Goal: Information Seeking & Learning: Learn about a topic

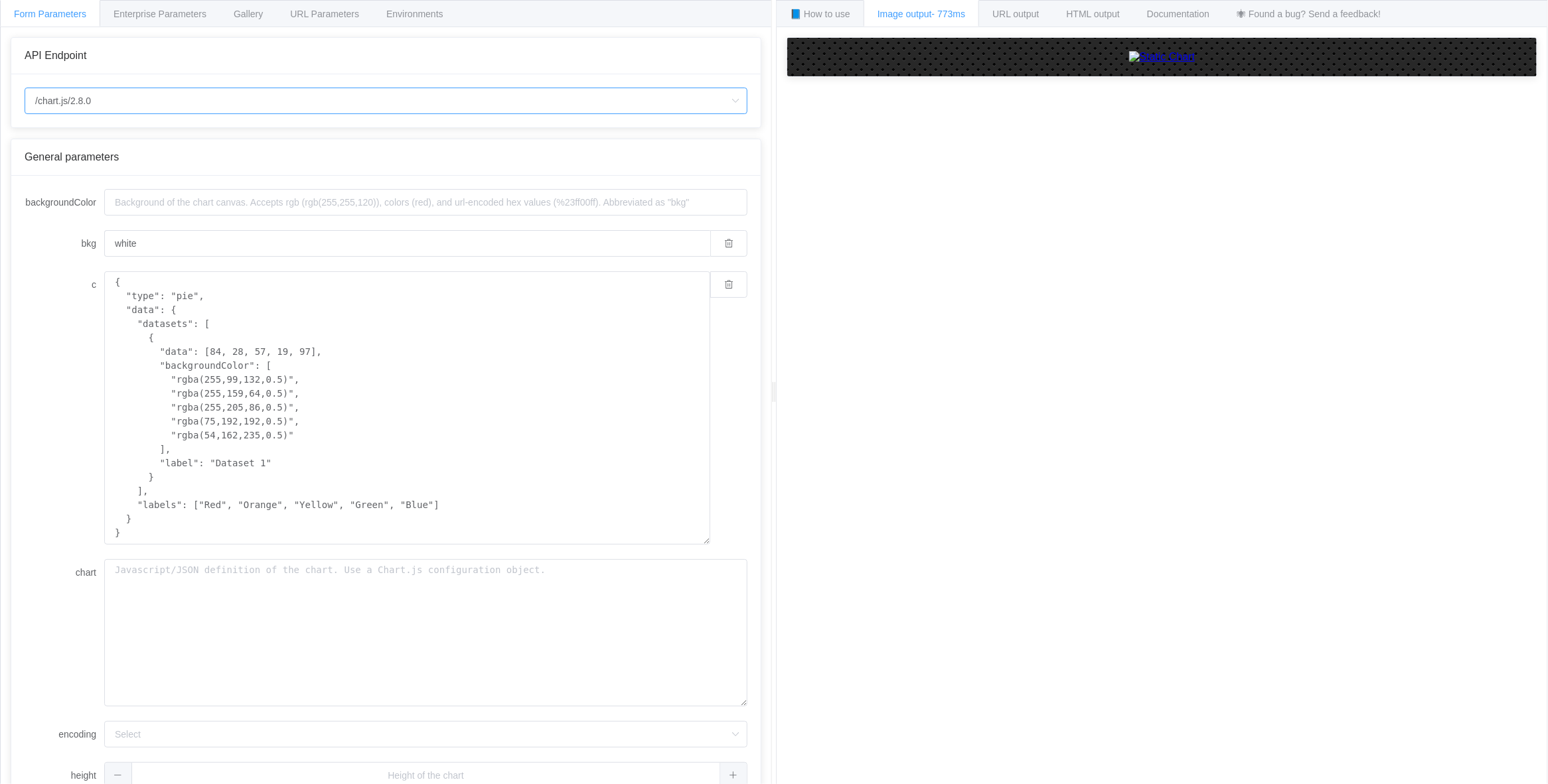
click at [301, 106] on input "/chart.js/2.8.0" at bounding box center [386, 101] width 723 height 27
click at [211, 325] on textarea "{ "type": "pie", "data": { "datasets": [ { "data": [84, 28, 57, 19, 97], "backg…" at bounding box center [407, 408] width 606 height 274
click at [221, 249] on input "white" at bounding box center [407, 243] width 606 height 27
click at [857, 23] on div "📘 How to use" at bounding box center [820, 13] width 88 height 27
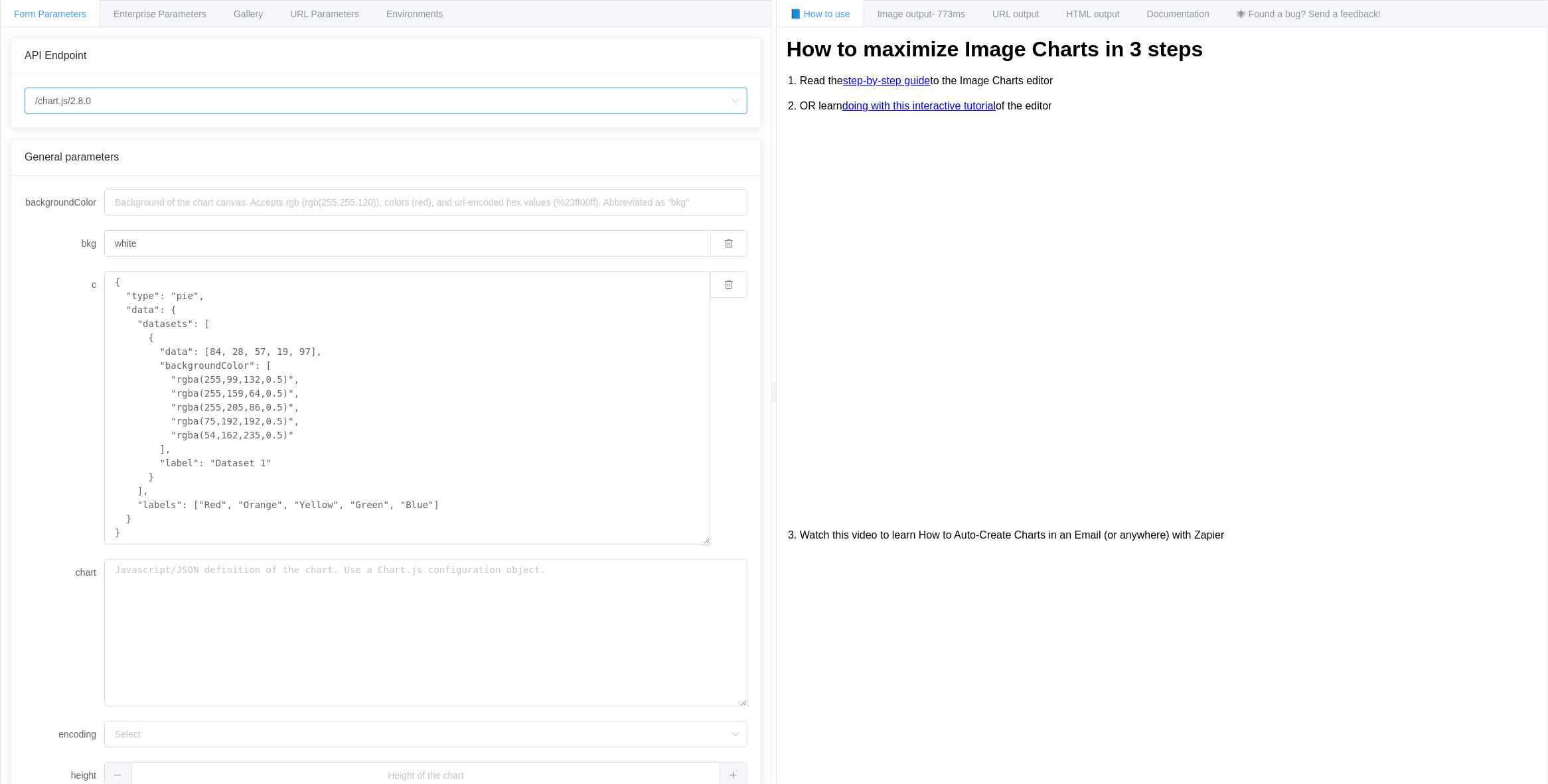
click at [173, 105] on input "/chart.js/2.8.0" at bounding box center [386, 101] width 723 height 27
click at [147, 137] on li "/chart" at bounding box center [387, 138] width 721 height 23
type input "/chart"
type input "20"
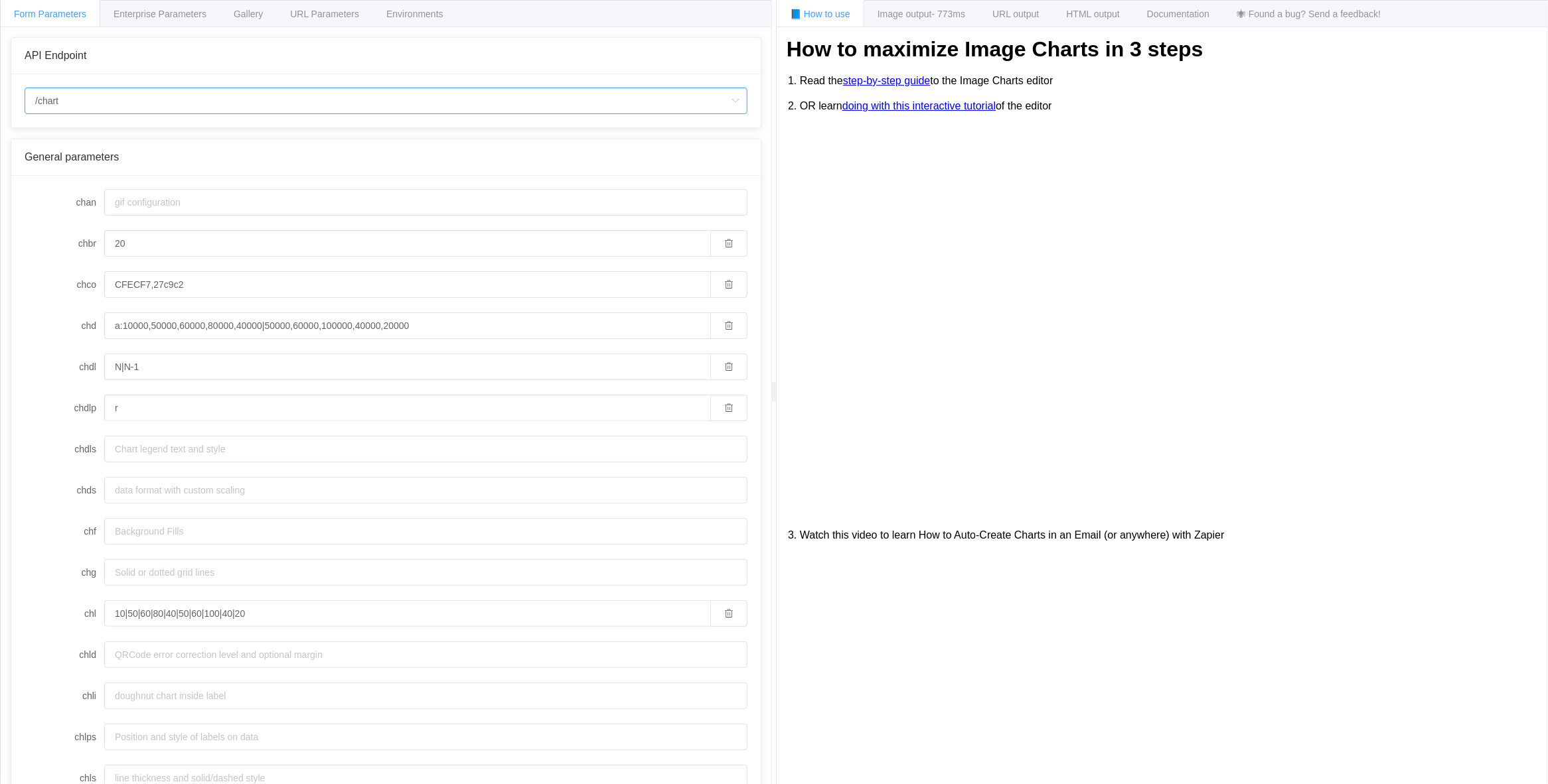
click at [157, 104] on input "/chart" at bounding box center [386, 101] width 723 height 27
click at [118, 157] on li "/chart.js/2.8.0" at bounding box center [387, 161] width 721 height 23
type input "/chart.js/2.8.0"
type input "white"
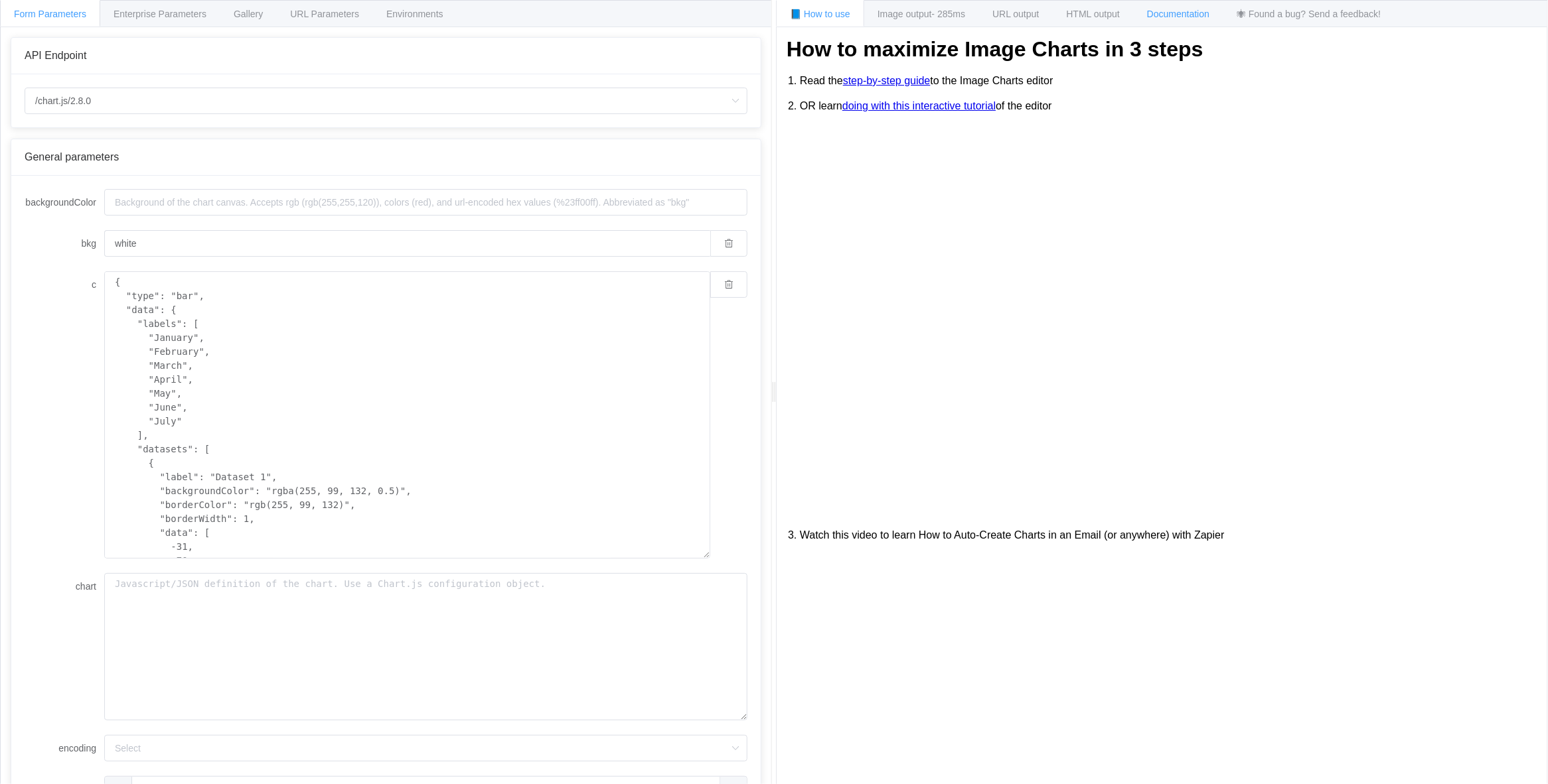
click at [1219, 10] on div "Documentation" at bounding box center [1178, 13] width 90 height 27
